Goal: Task Accomplishment & Management: Manage account settings

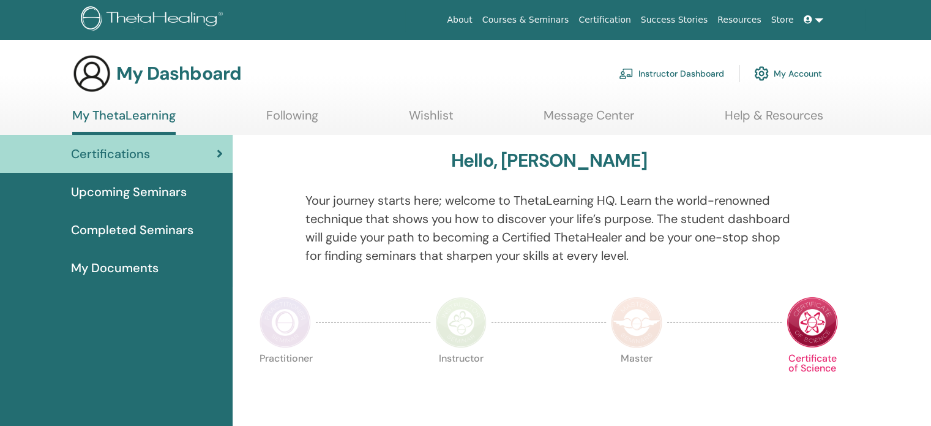
click at [680, 76] on link "Instructor Dashboard" at bounding box center [671, 73] width 105 height 27
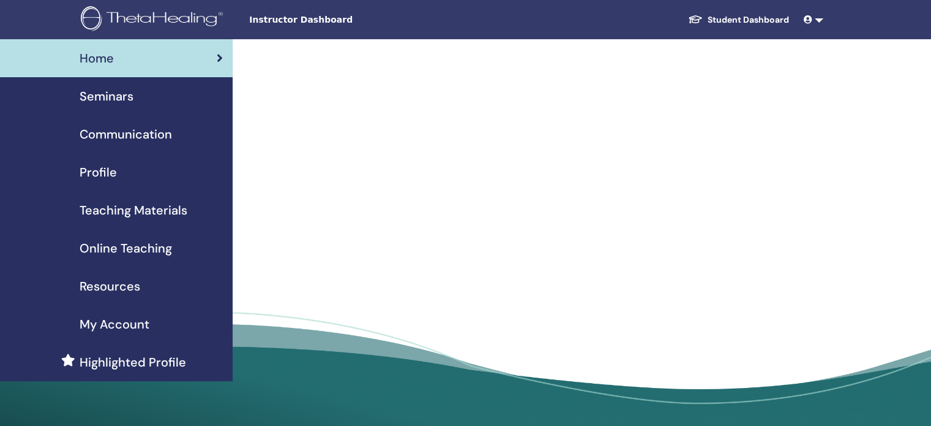
click at [117, 97] on span "Seminars" at bounding box center [107, 96] width 54 height 18
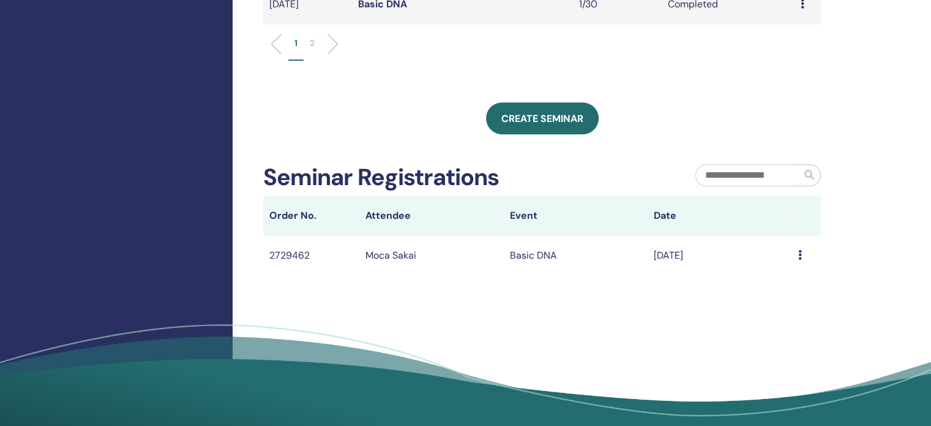
scroll to position [600, 0]
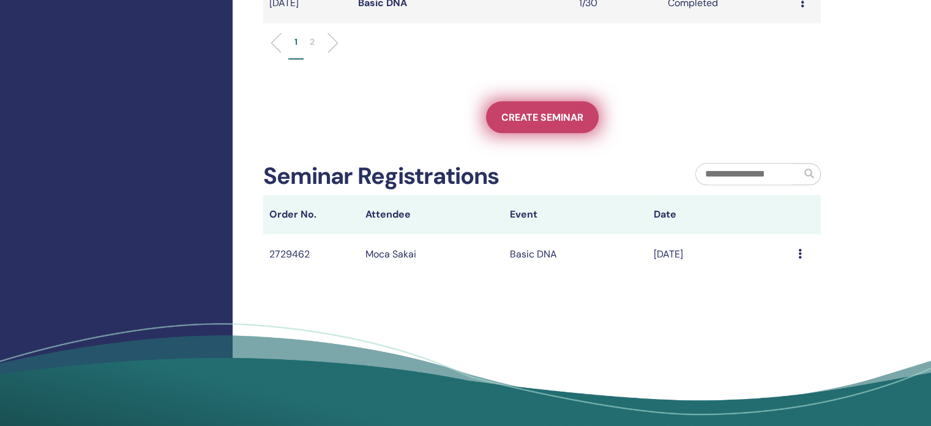
click at [534, 112] on span "Create seminar" at bounding box center [542, 117] width 82 height 13
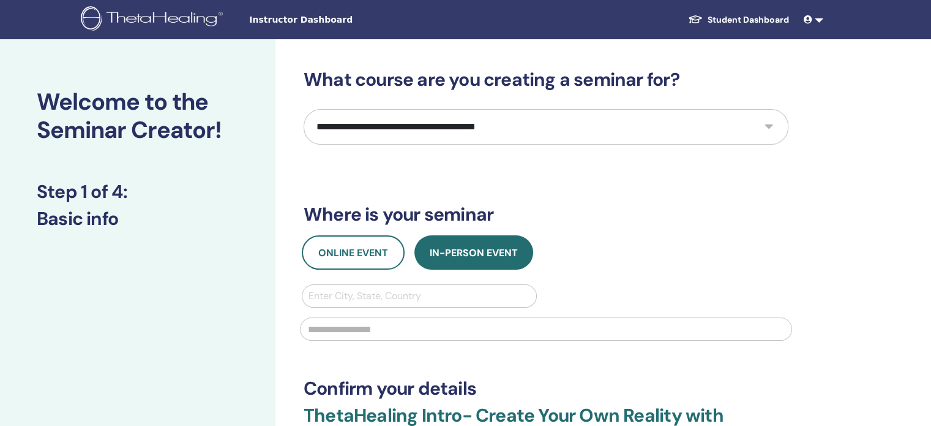
click at [410, 134] on select "**********" at bounding box center [546, 127] width 485 height 36
select select "**"
click at [304, 109] on select "**********" at bounding box center [546, 127] width 485 height 36
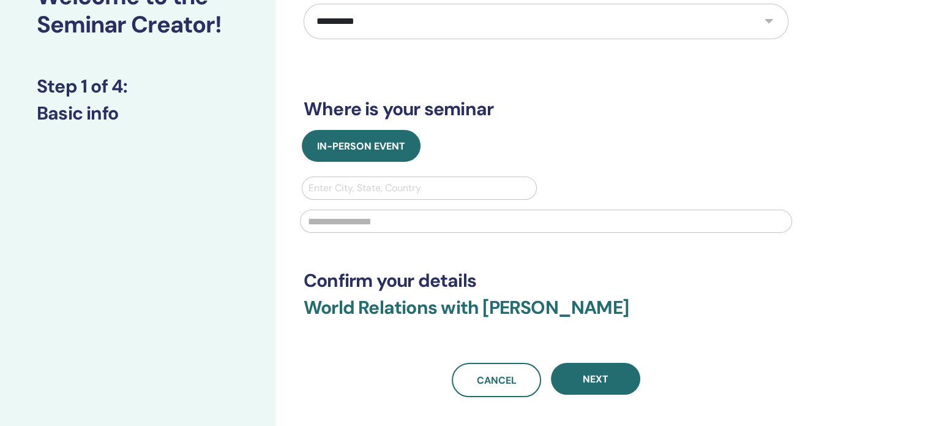
scroll to position [108, 0]
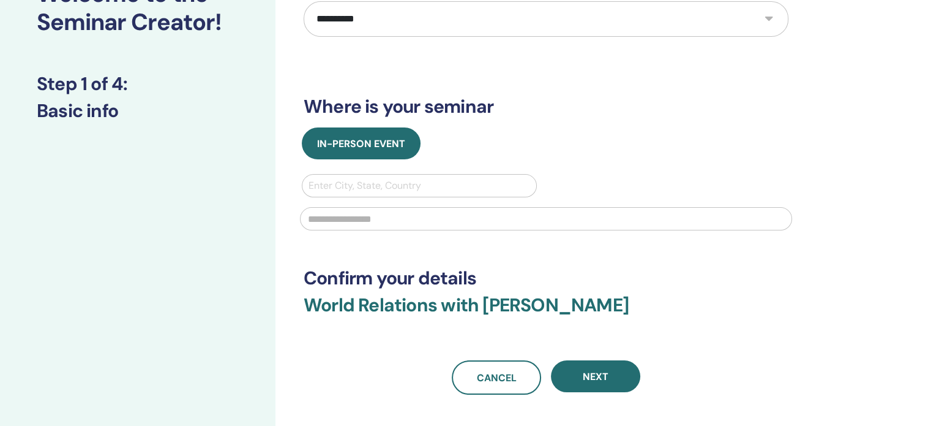
click at [372, 186] on div at bounding box center [420, 185] width 222 height 17
type input "*****"
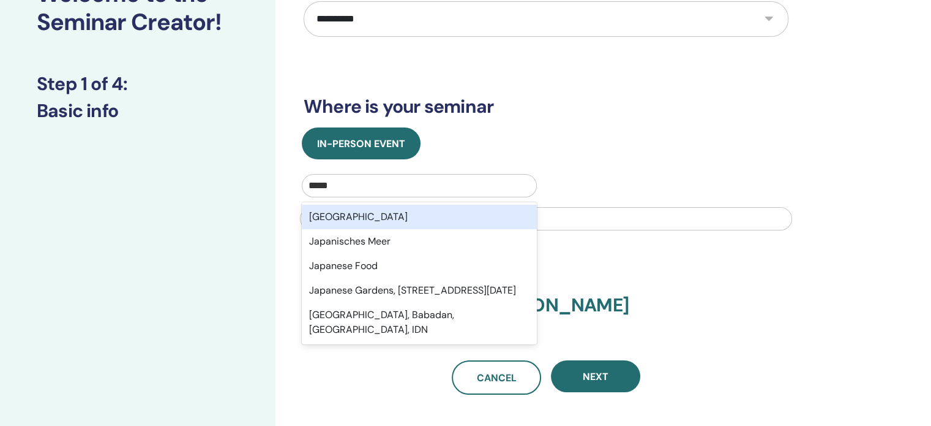
click at [359, 213] on div "[GEOGRAPHIC_DATA]" at bounding box center [419, 217] width 235 height 24
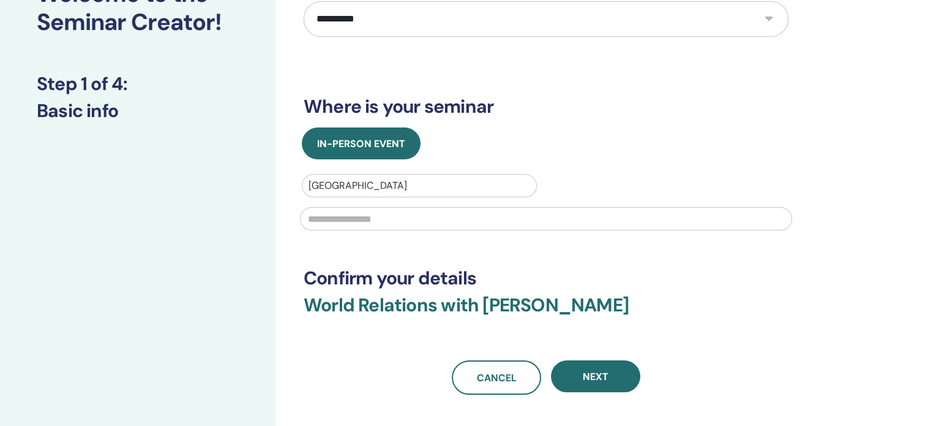
click at [359, 217] on input "text" at bounding box center [546, 218] width 492 height 23
type input "*"
click at [326, 178] on div at bounding box center [420, 185] width 222 height 17
click at [329, 184] on div at bounding box center [420, 185] width 222 height 17
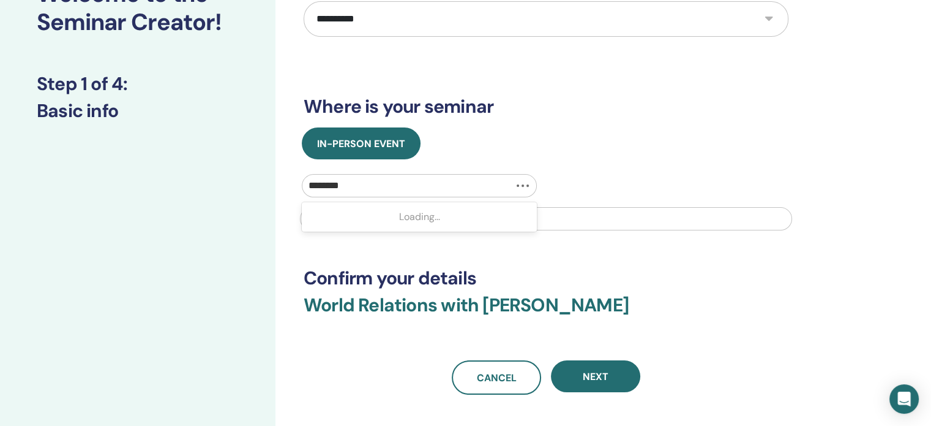
type input "*********"
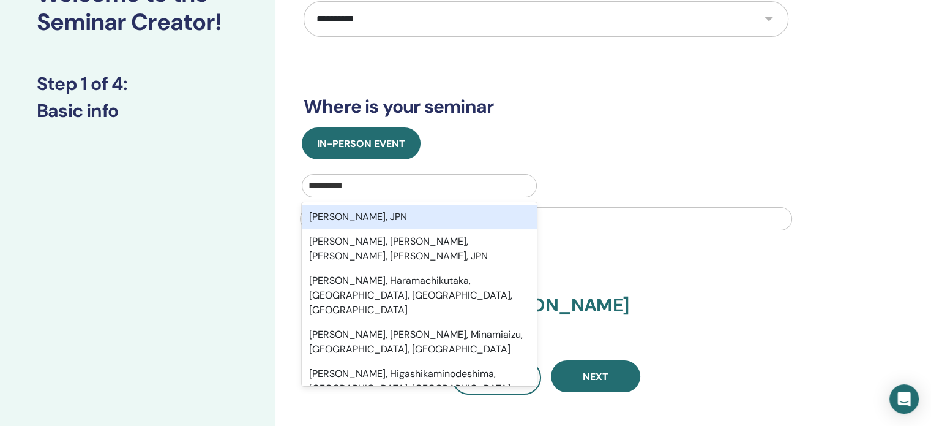
click at [345, 215] on div "[PERSON_NAME], JPN" at bounding box center [419, 217] width 235 height 24
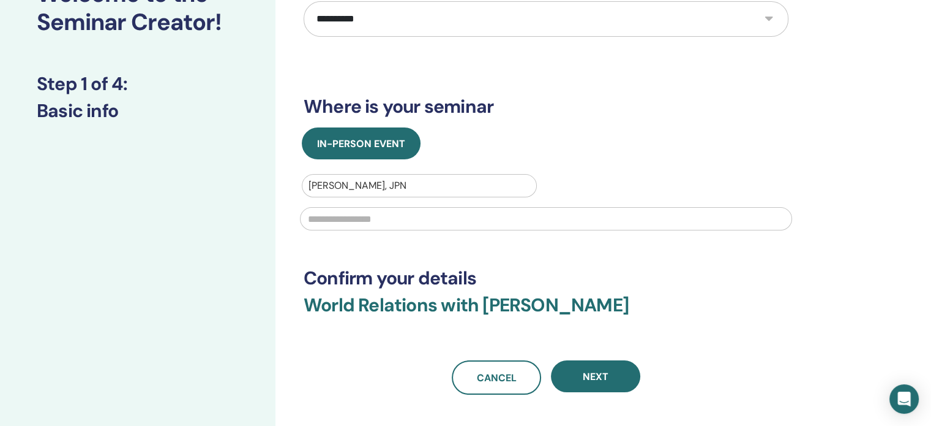
click at [352, 217] on input "text" at bounding box center [546, 218] width 492 height 23
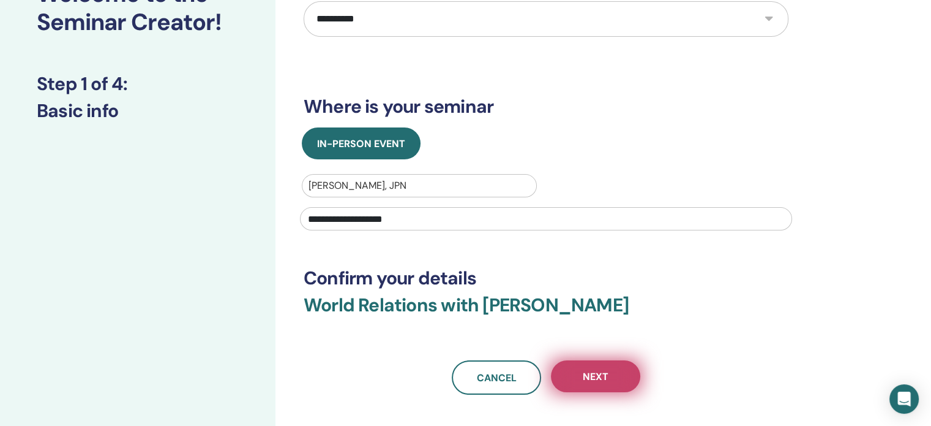
type input "**********"
click at [571, 367] on button "Next" at bounding box center [595, 376] width 89 height 32
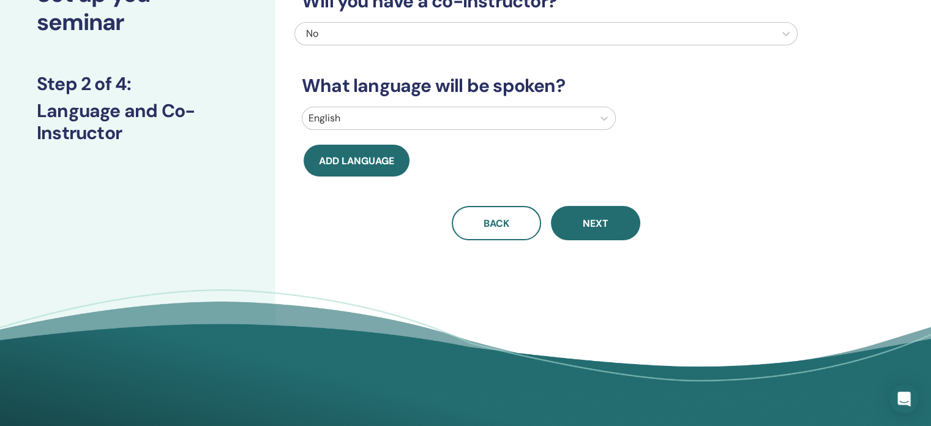
click at [370, 124] on div at bounding box center [448, 118] width 279 height 17
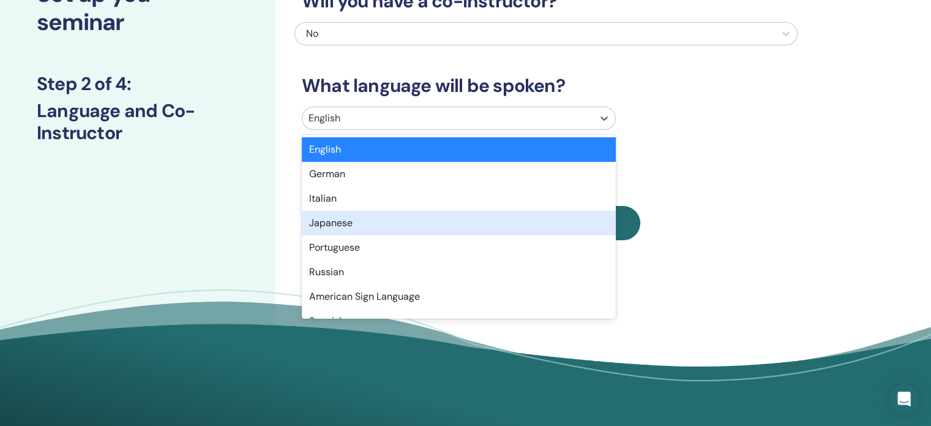
click at [340, 216] on div "Japanese" at bounding box center [459, 223] width 314 height 24
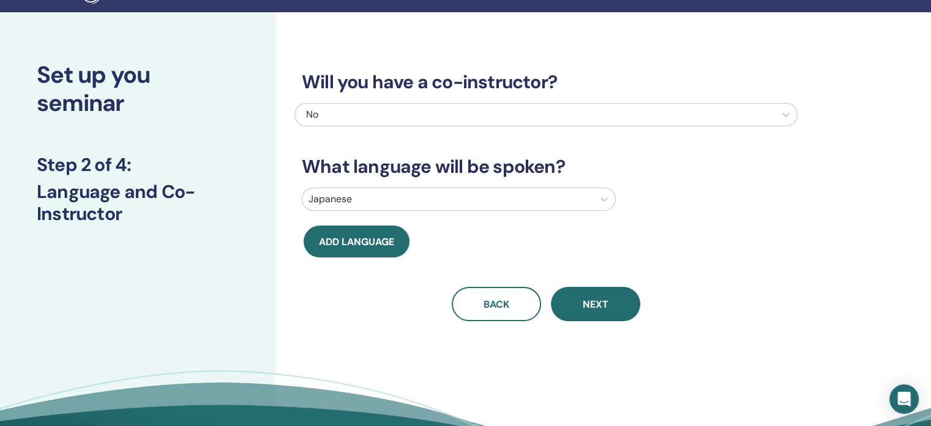
scroll to position [27, 0]
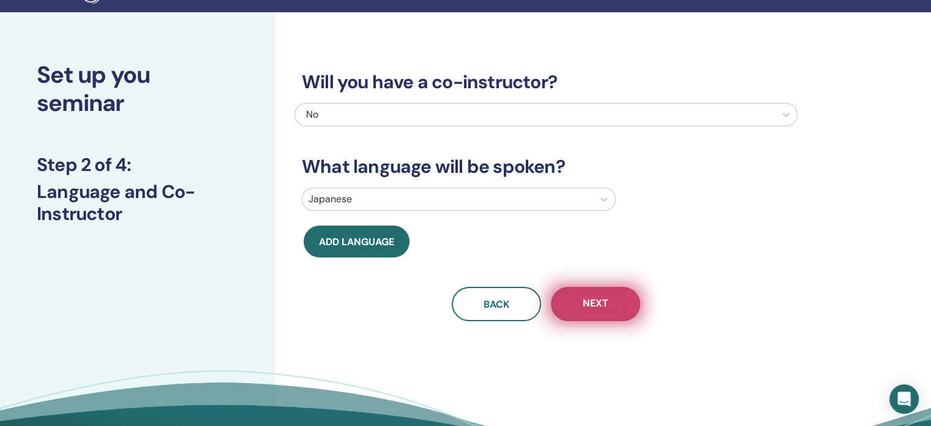
click at [572, 316] on button "Next" at bounding box center [595, 304] width 89 height 34
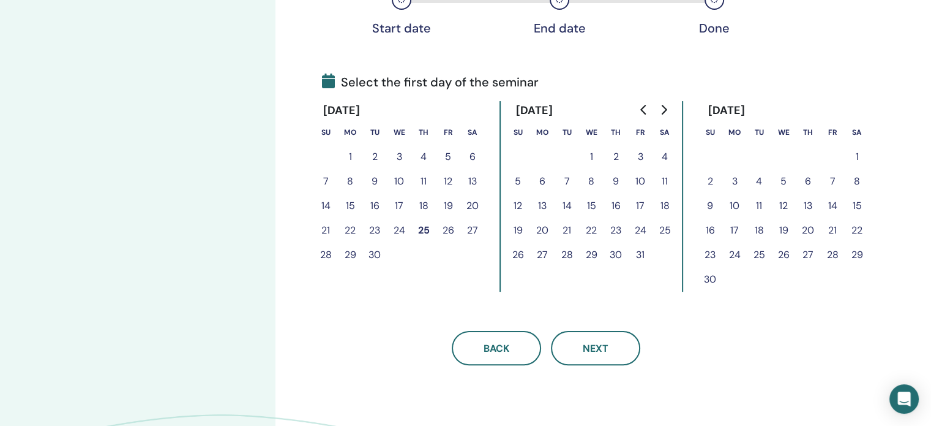
scroll to position [236, 0]
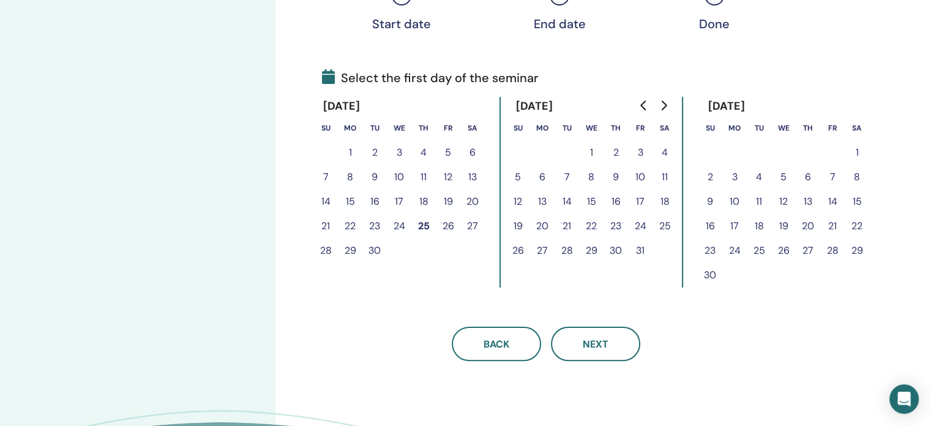
click at [571, 222] on button "21" at bounding box center [567, 226] width 24 height 24
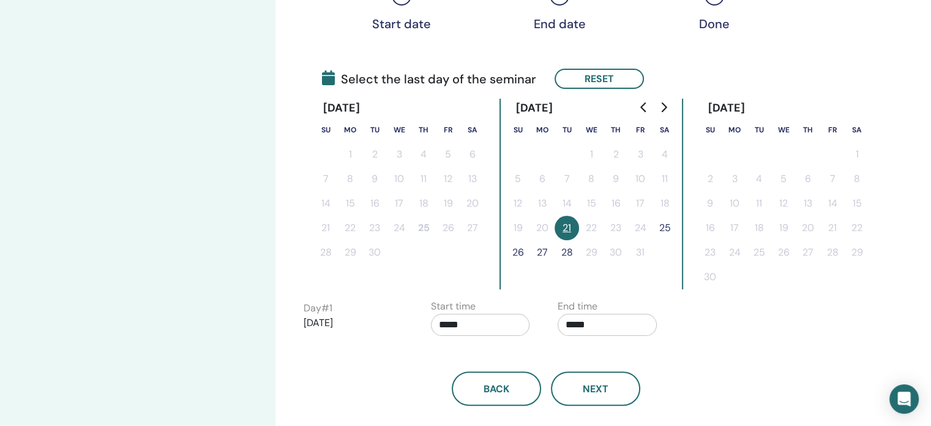
click at [666, 223] on button "25" at bounding box center [665, 228] width 24 height 24
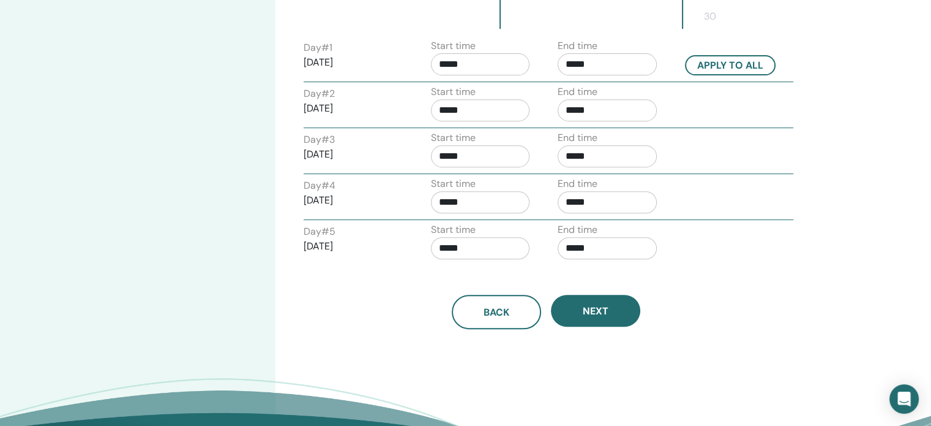
scroll to position [496, 0]
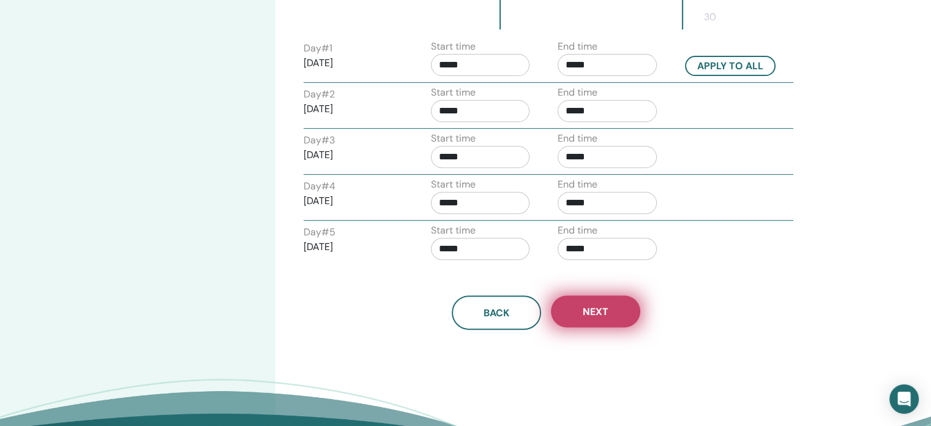
click at [581, 315] on button "Next" at bounding box center [595, 311] width 89 height 32
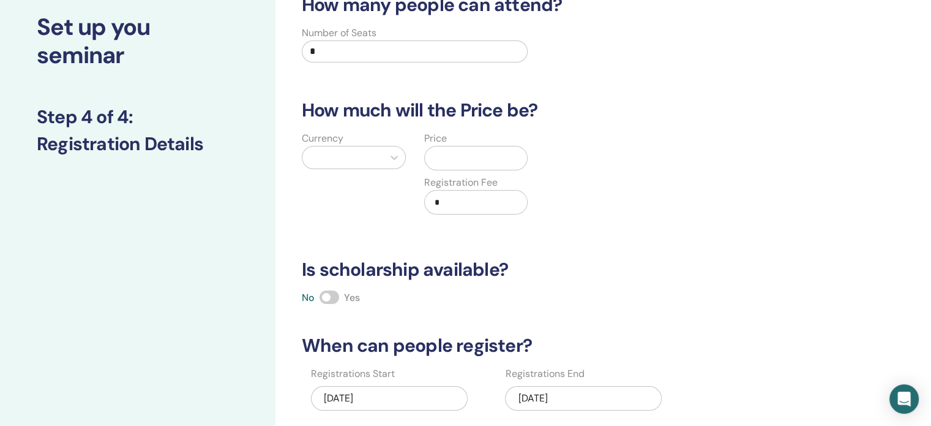
scroll to position [27, 0]
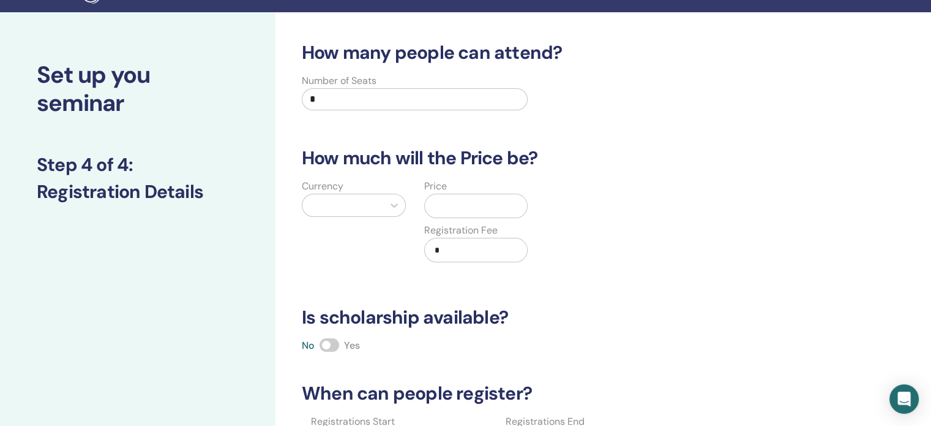
click at [356, 100] on input "*" at bounding box center [415, 99] width 226 height 22
click at [365, 210] on div at bounding box center [343, 205] width 69 height 17
type input "***"
click at [363, 239] on div "Yen (¥)" at bounding box center [354, 236] width 104 height 24
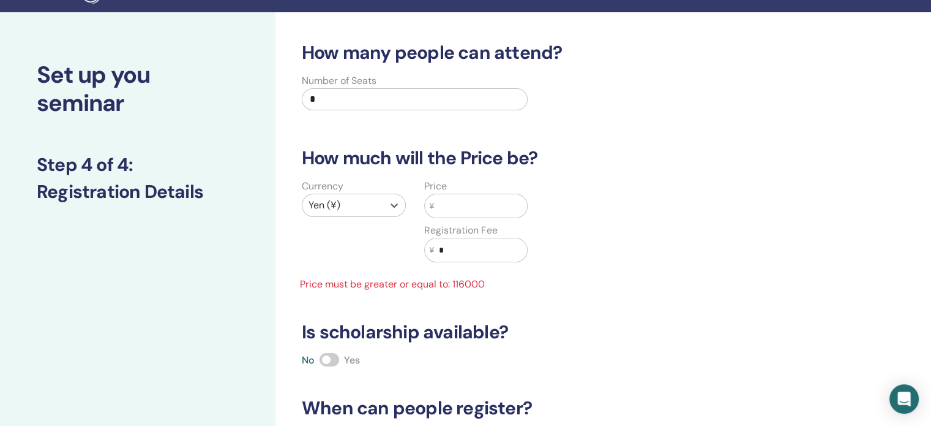
click at [445, 209] on input "text" at bounding box center [480, 205] width 93 height 23
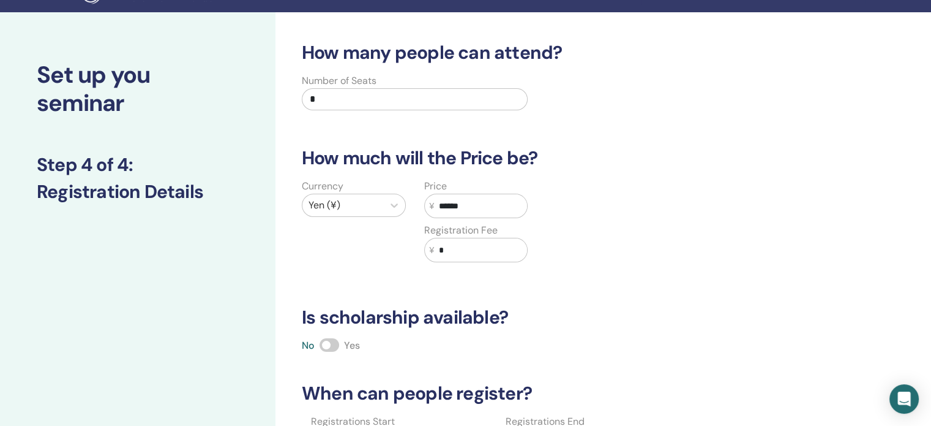
type input "******"
click at [456, 244] on input "*" at bounding box center [480, 249] width 93 height 23
type input "*****"
click at [388, 284] on div "How many people can attend? Number of Seats * How much will the Price be? Curre…" at bounding box center [546, 286] width 503 height 489
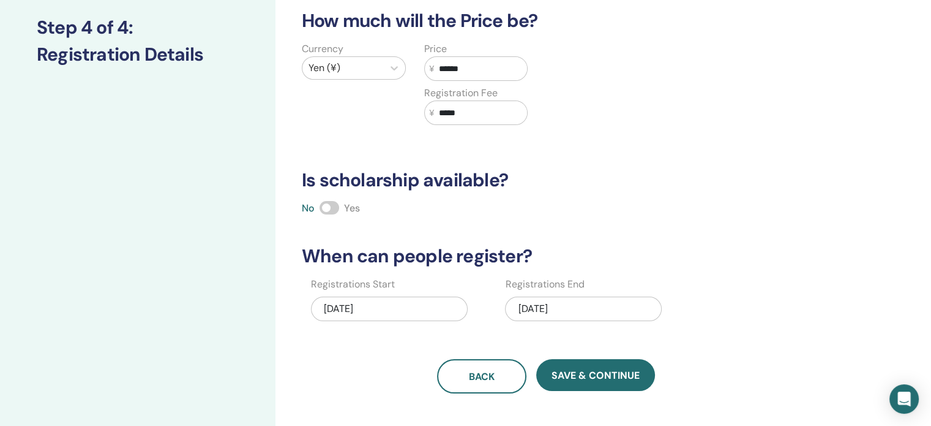
scroll to position [165, 0]
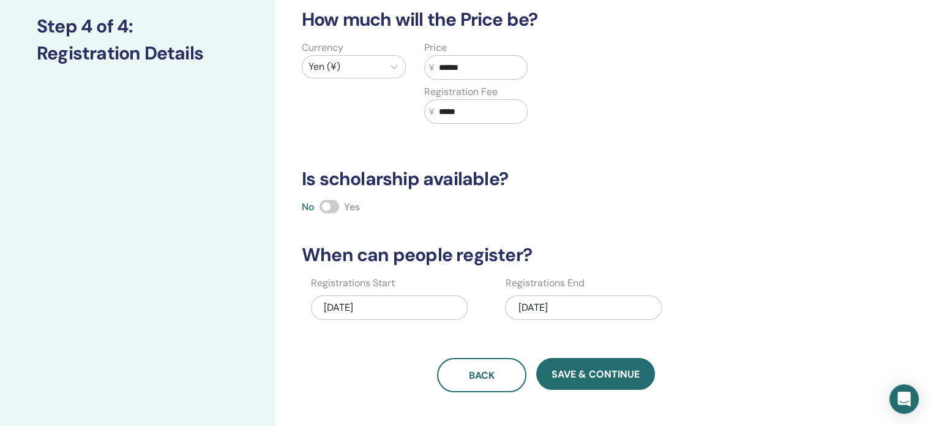
click at [333, 204] on span at bounding box center [330, 206] width 20 height 13
click at [398, 307] on div "[DATE]" at bounding box center [389, 307] width 157 height 24
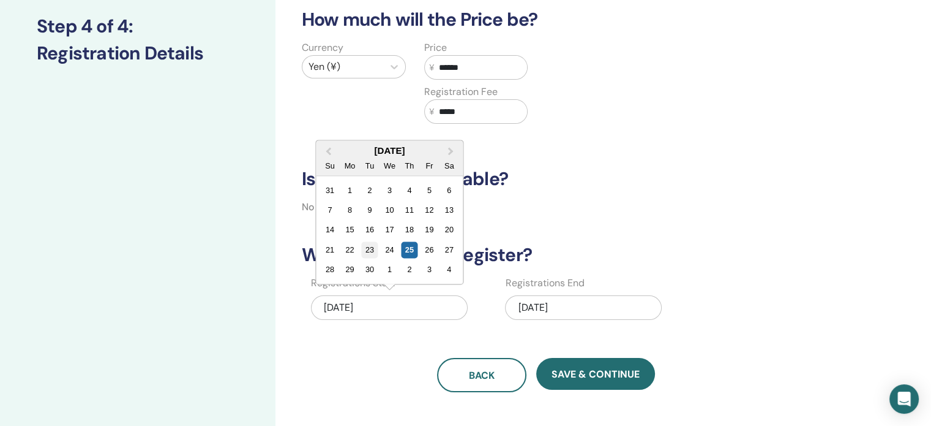
click at [374, 247] on div "23" at bounding box center [369, 249] width 17 height 17
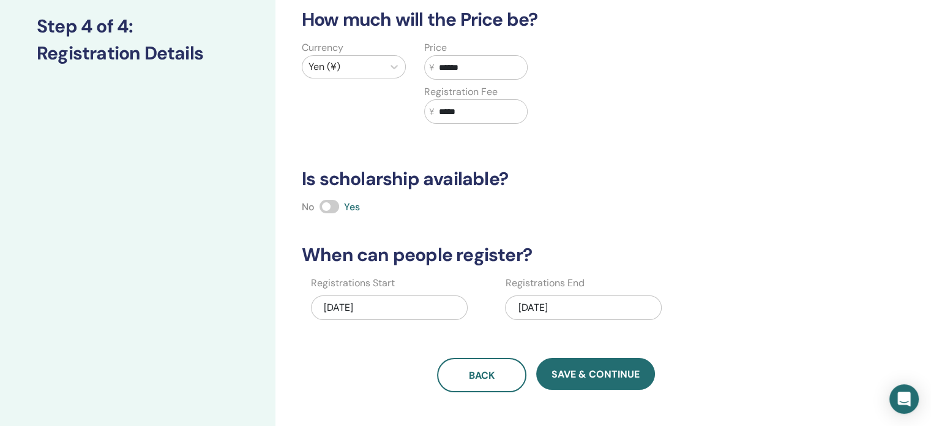
click at [585, 296] on div "[DATE]" at bounding box center [583, 307] width 157 height 24
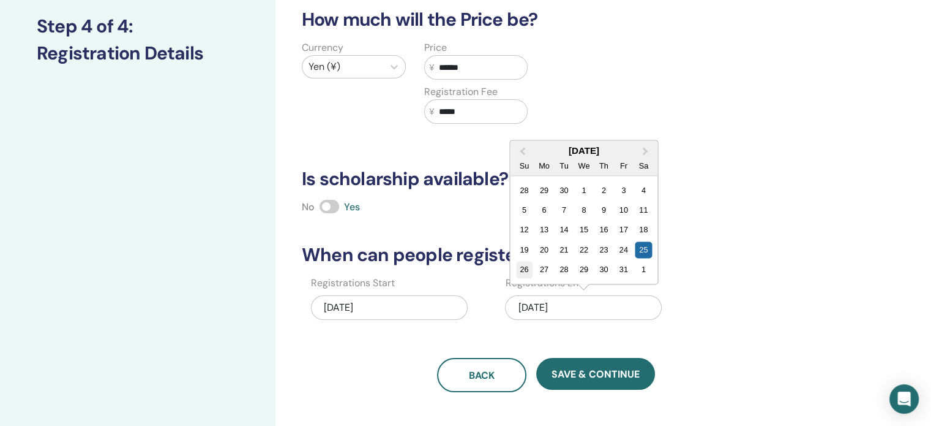
click at [527, 269] on div "26" at bounding box center [524, 269] width 17 height 17
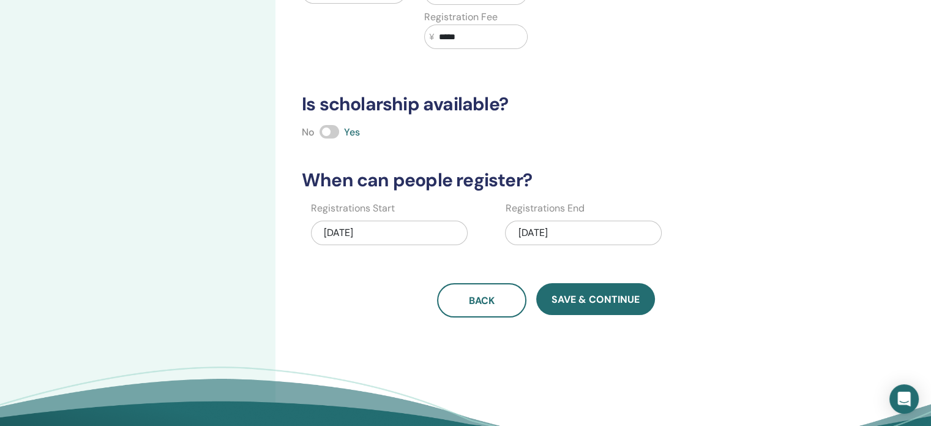
scroll to position [246, 0]
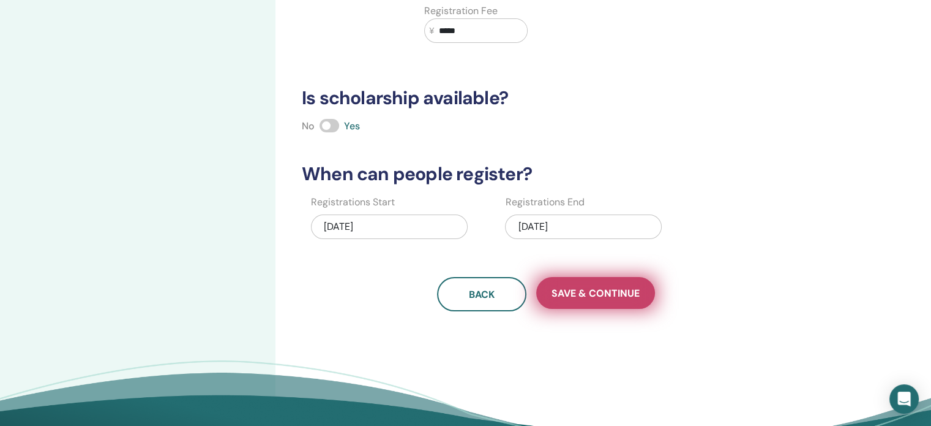
click at [576, 298] on button "Save & Continue" at bounding box center [595, 293] width 119 height 32
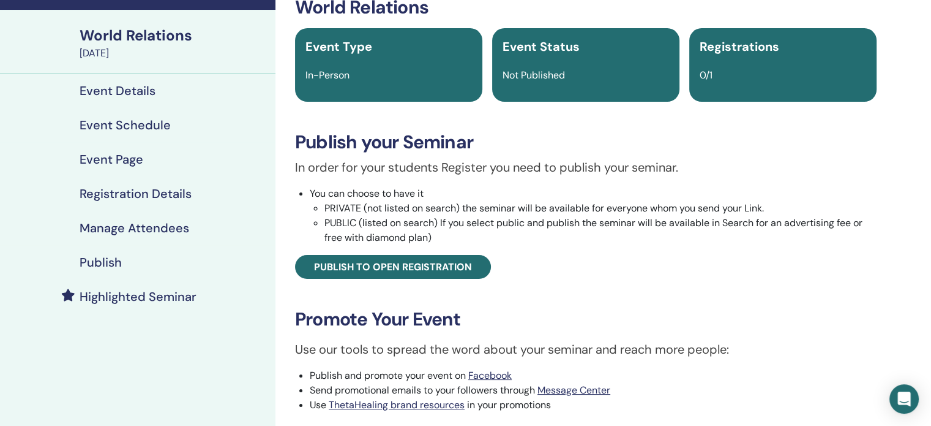
scroll to position [73, 0]
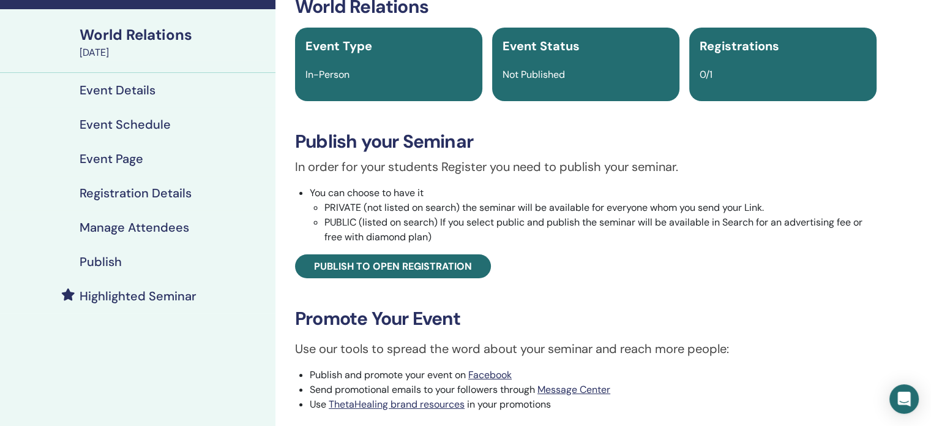
click at [133, 258] on div "Publish" at bounding box center [138, 261] width 256 height 15
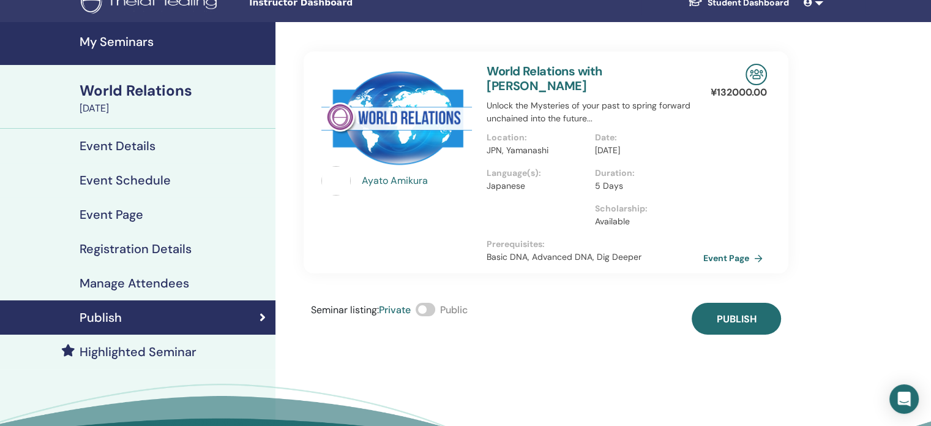
scroll to position [17, 0]
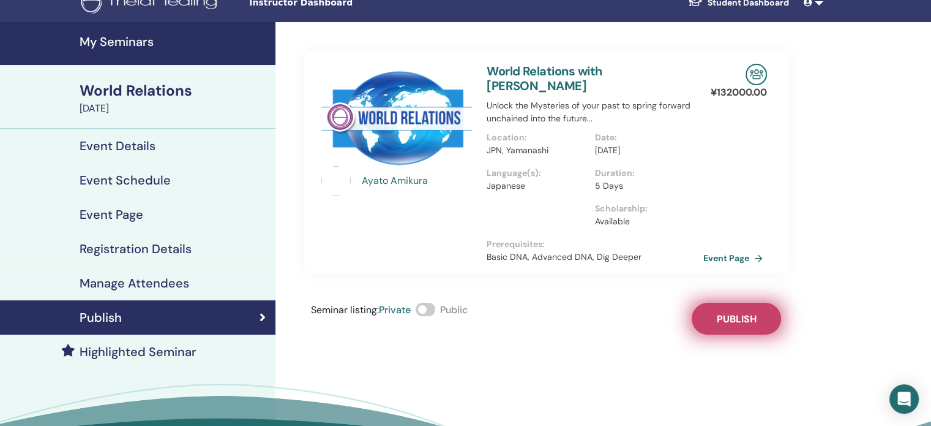
click at [755, 312] on span "Publish" at bounding box center [737, 318] width 40 height 13
